Goal: Transaction & Acquisition: Purchase product/service

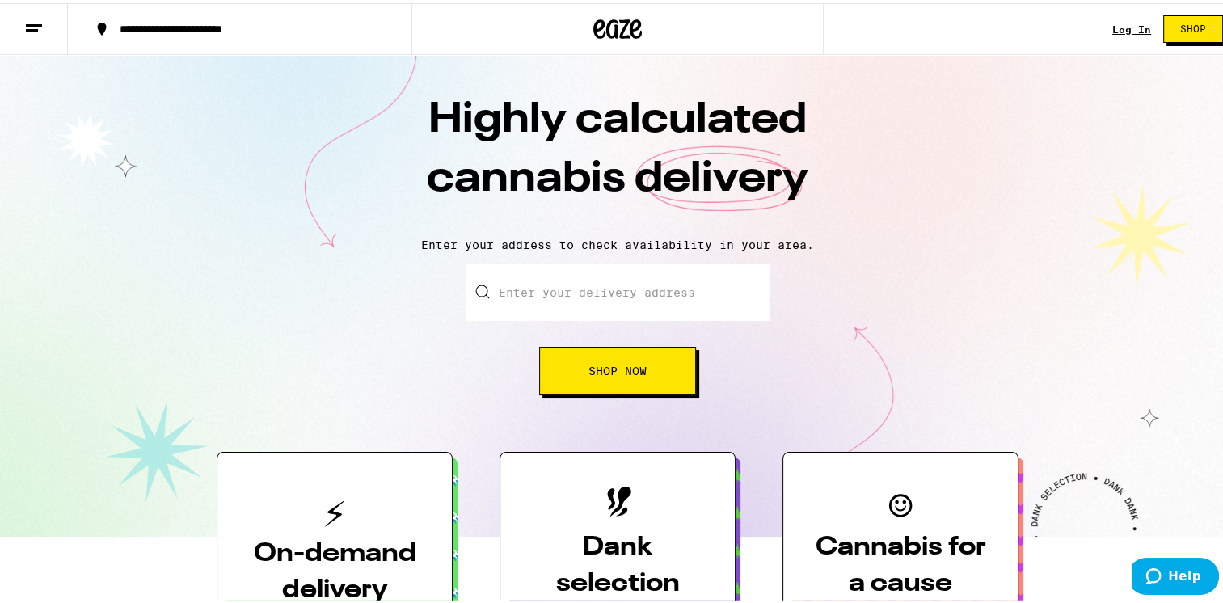
click at [1116, 27] on link "Log In" at bounding box center [1131, 26] width 39 height 11
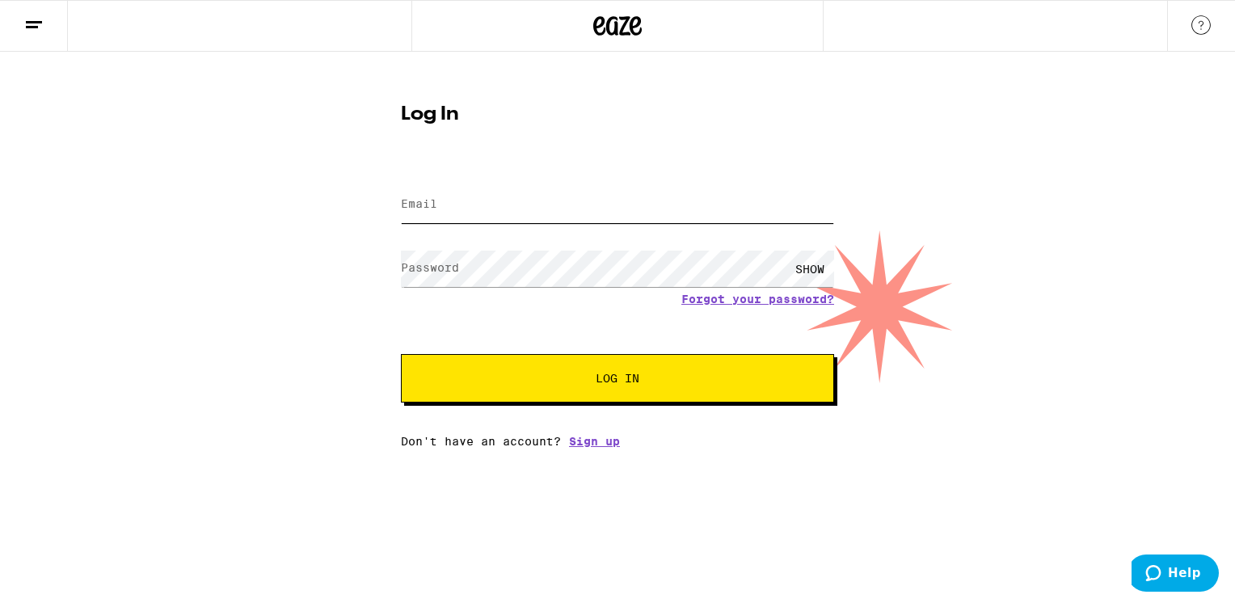
click at [544, 205] on input "Email" at bounding box center [617, 205] width 433 height 36
type input "[EMAIL_ADDRESS][DOMAIN_NAME]"
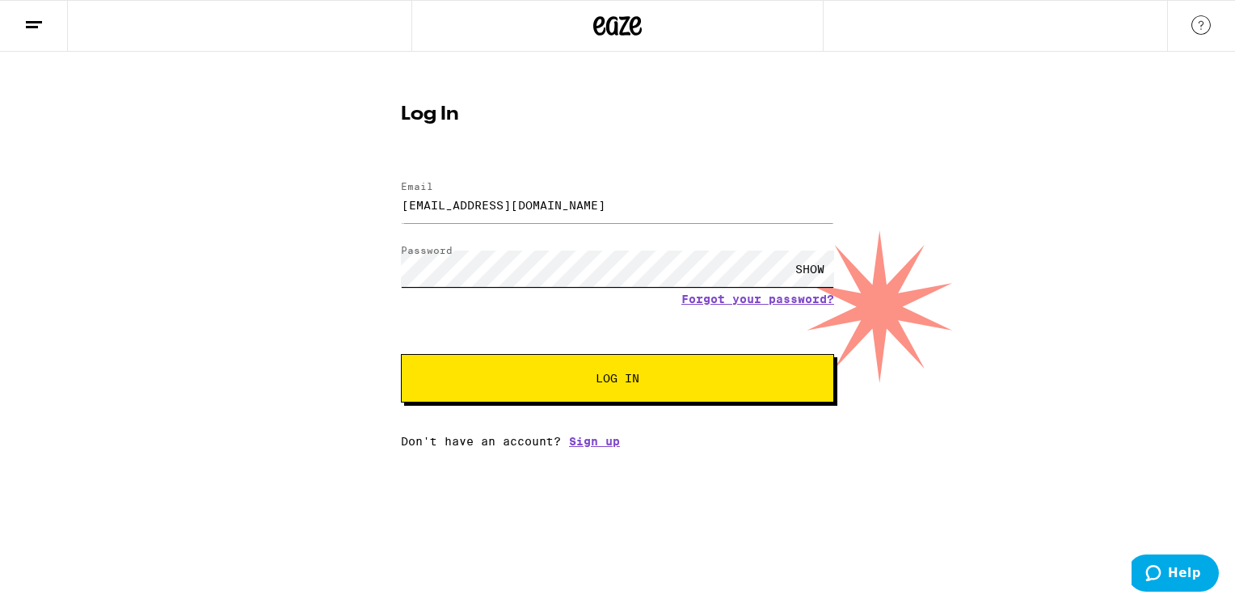
click at [401, 354] on button "Log In" at bounding box center [617, 378] width 433 height 49
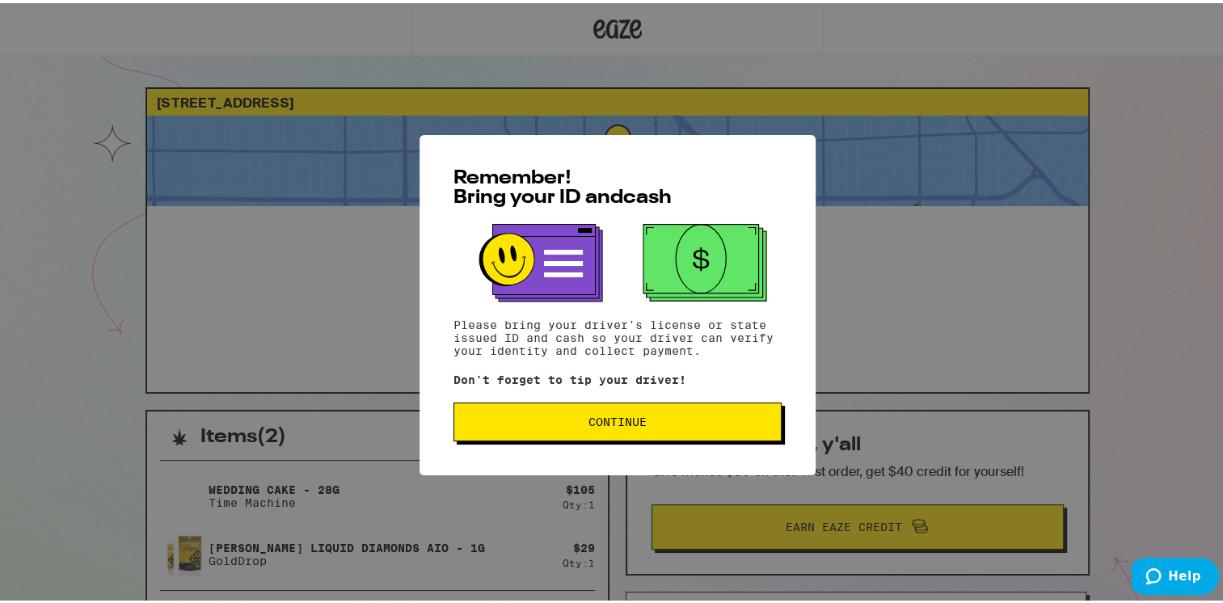
click at [653, 430] on button "Continue" at bounding box center [618, 418] width 328 height 39
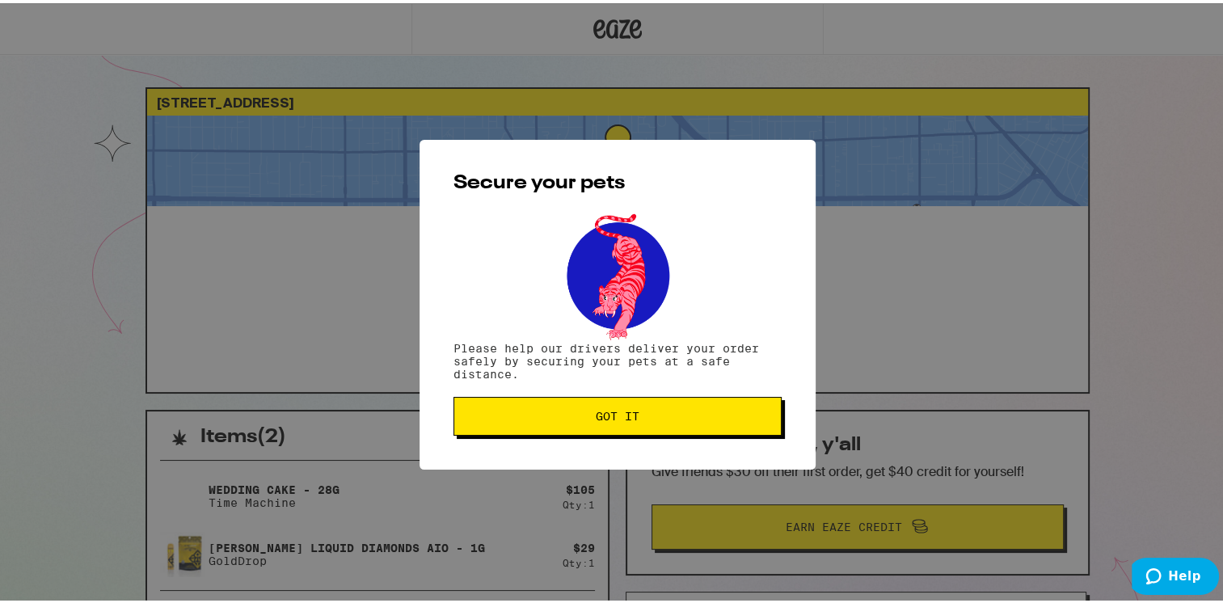
click at [653, 430] on button "Got it" at bounding box center [618, 413] width 328 height 39
